Goal: Transaction & Acquisition: Download file/media

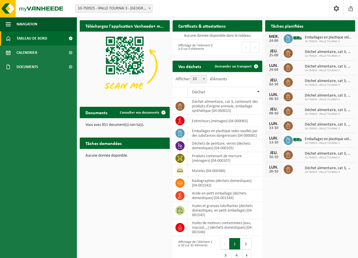
click at [206, 81] on span at bounding box center [204, 78] width 6 height 7
click at [206, 75] on select "10 25 50 100" at bounding box center [200, 75] width 17 height 0
click at [206, 81] on span at bounding box center [204, 78] width 6 height 7
click at [206, 75] on select "10 25 50 100" at bounding box center [200, 75] width 17 height 0
click at [40, 40] on span "Tableau de bord" at bounding box center [32, 38] width 31 height 14
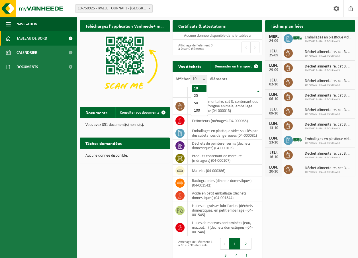
click at [205, 79] on b at bounding box center [204, 78] width 2 height 1
click at [205, 75] on select "10 25 50 100" at bounding box center [200, 75] width 17 height 0
select select "100"
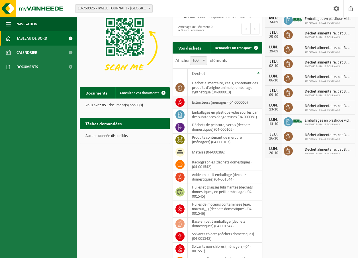
scroll to position [29, 0]
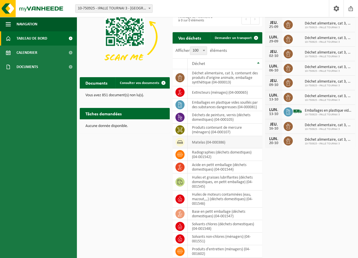
click at [179, 145] on icon at bounding box center [180, 142] width 6 height 6
click at [180, 145] on icon at bounding box center [180, 142] width 6 height 6
click at [134, 92] on div "Vous avez 851 document(s) non lu(s)." at bounding box center [125, 96] width 90 height 14
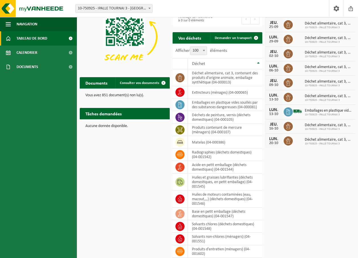
scroll to position [0, 0]
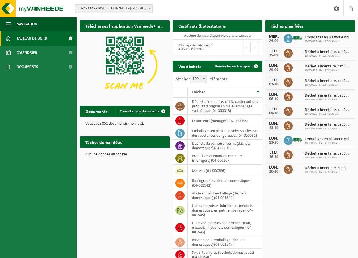
click at [326, 41] on span "10-750925 - IPALLE TOURNAI 3" at bounding box center [329, 41] width 48 height 3
click at [38, 69] on link "Documents" at bounding box center [38, 67] width 77 height 14
click at [30, 92] on span "Documents" at bounding box center [26, 93] width 19 height 11
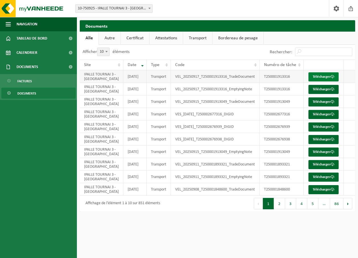
click at [321, 81] on link "Télécharger" at bounding box center [324, 76] width 30 height 9
click at [100, 80] on td "IPALLE TOURNAI 3 - [GEOGRAPHIC_DATA]" at bounding box center [102, 76] width 44 height 13
click at [193, 78] on td "VEL_20250917_T250001913316_TradeDocument" at bounding box center [215, 76] width 89 height 13
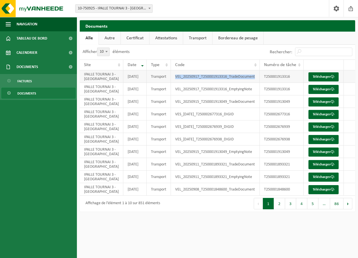
drag, startPoint x: 193, startPoint y: 78, endPoint x: 204, endPoint y: 79, distance: 10.6
click at [204, 79] on td "VEL_20250917_T250001913316_TradeDocument" at bounding box center [215, 76] width 89 height 13
